Goal: Information Seeking & Learning: Learn about a topic

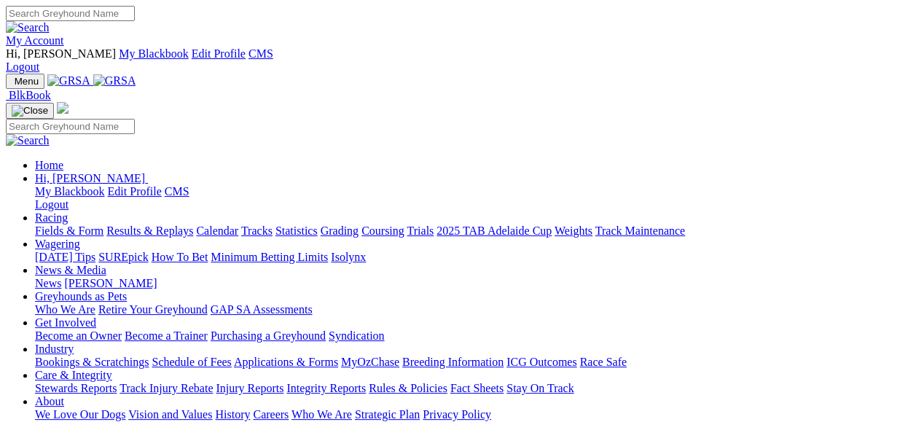
click at [81, 224] on link "Fields & Form" at bounding box center [69, 230] width 68 height 12
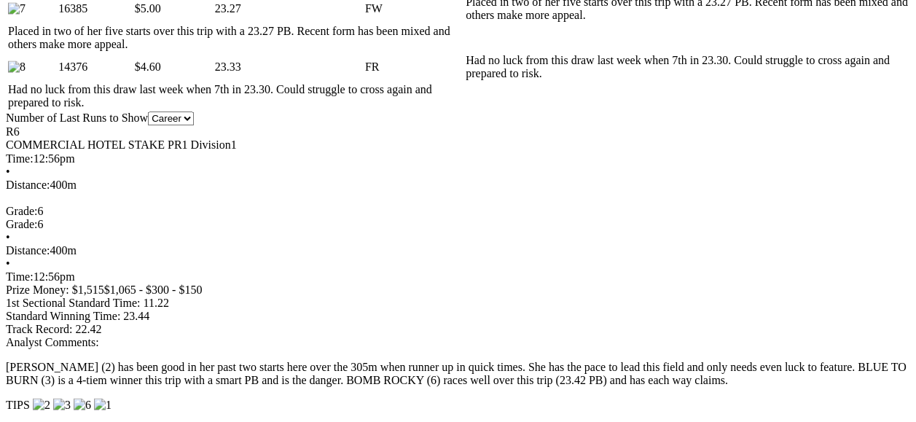
scroll to position [1329, 0]
